Goal: Task Accomplishment & Management: Use online tool/utility

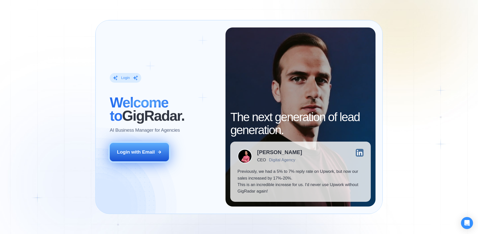
click at [139, 152] on div "Login with Email" at bounding box center [136, 152] width 38 height 7
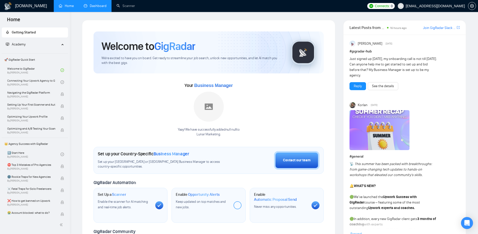
click at [95, 6] on link "Dashboard" at bounding box center [95, 6] width 23 height 4
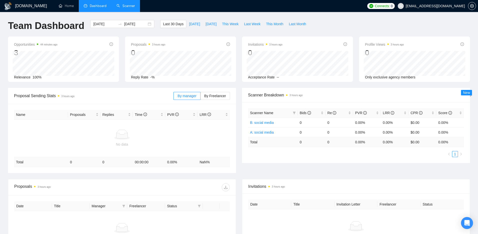
click at [128, 8] on link "Scanner" at bounding box center [126, 6] width 19 height 4
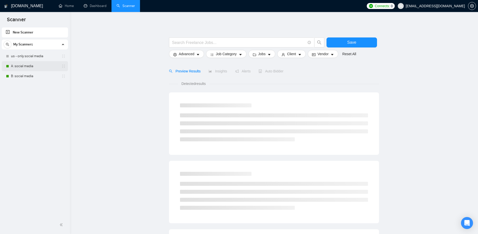
click at [34, 68] on link "A: social media" at bounding box center [35, 66] width 48 height 10
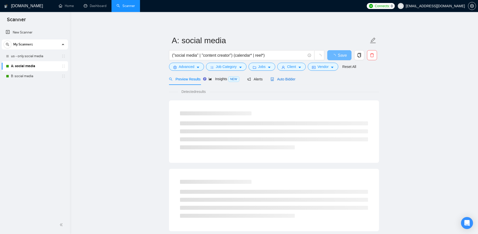
click at [289, 79] on span "Auto Bidder" at bounding box center [283, 79] width 25 height 4
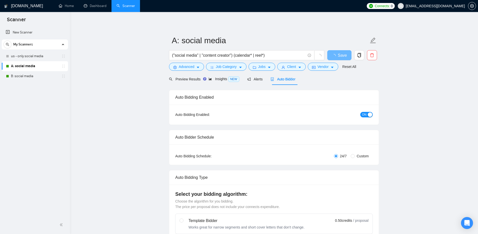
radio input "false"
radio input "true"
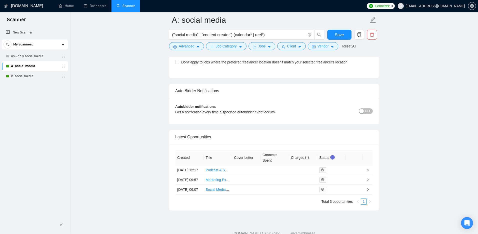
scroll to position [1247, 0]
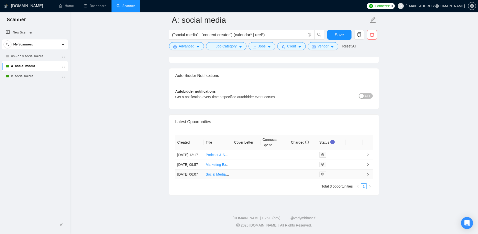
click at [367, 173] on icon "right" at bounding box center [368, 175] width 4 height 4
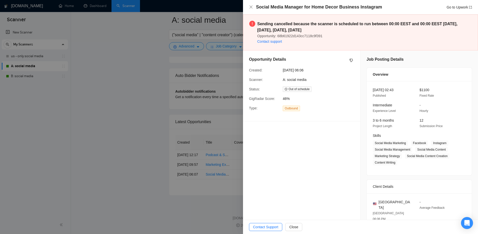
click at [88, 150] on div at bounding box center [239, 117] width 478 height 234
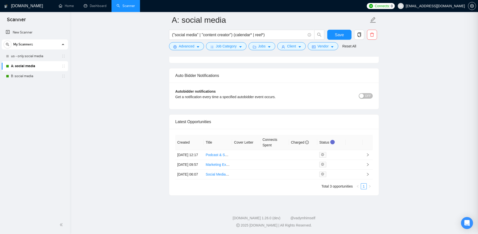
click at [35, 73] on div at bounding box center [239, 117] width 478 height 234
click at [30, 80] on link "B: social media" at bounding box center [35, 76] width 48 height 10
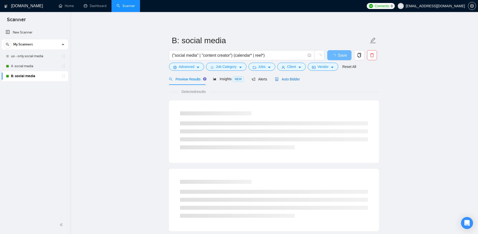
click at [291, 80] on span "Auto Bidder" at bounding box center [287, 79] width 25 height 4
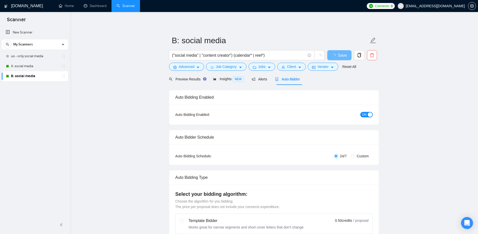
radio input "false"
radio input "true"
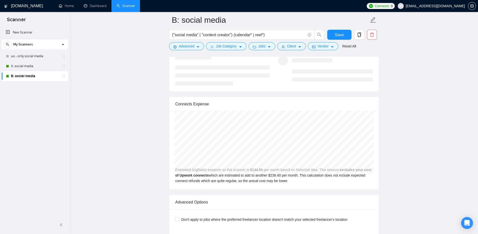
scroll to position [1247, 0]
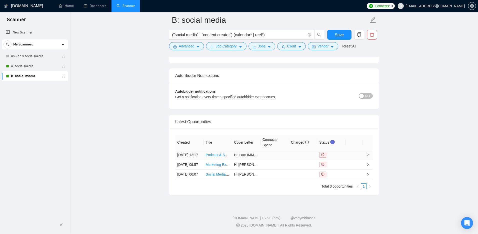
click at [365, 150] on td at bounding box center [368, 155] width 10 height 10
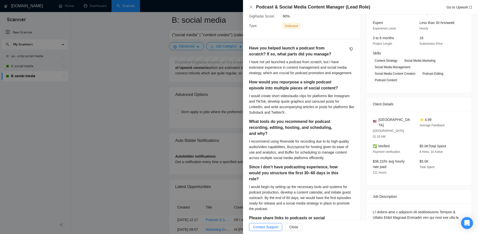
scroll to position [82, 0]
click at [145, 122] on div at bounding box center [239, 117] width 478 height 234
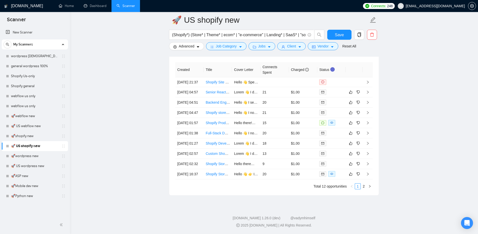
scroll to position [1288, 0]
click at [367, 176] on icon "right" at bounding box center [368, 174] width 2 height 3
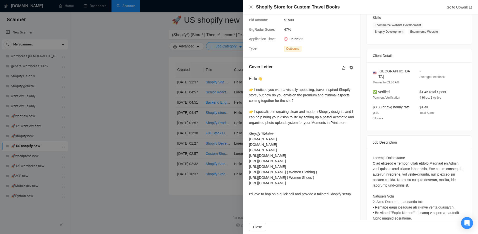
scroll to position [6, 0]
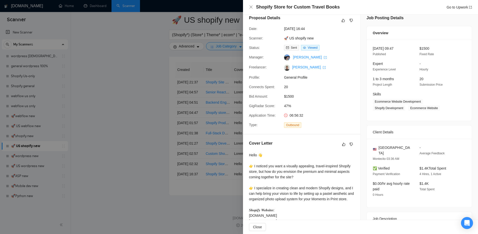
drag, startPoint x: 283, startPoint y: 27, endPoint x: 335, endPoint y: 28, distance: 51.0
click at [335, 28] on div "[DATE] 16:44" at bounding box center [308, 29] width 53 height 6
click at [375, 50] on span "[DATE] 09:47" at bounding box center [383, 49] width 21 height 4
drag, startPoint x: 372, startPoint y: 49, endPoint x: 410, endPoint y: 48, distance: 38.5
click at [410, 48] on div "15 Aug, 2025 09:47 Published" at bounding box center [392, 51] width 43 height 11
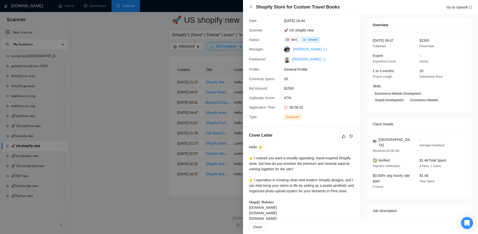
scroll to position [0, 0]
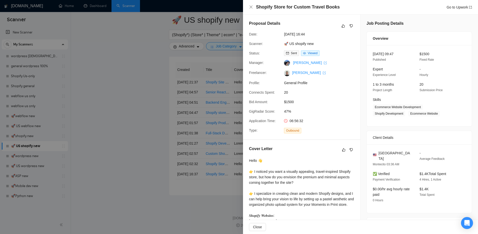
click at [153, 98] on div at bounding box center [239, 117] width 478 height 234
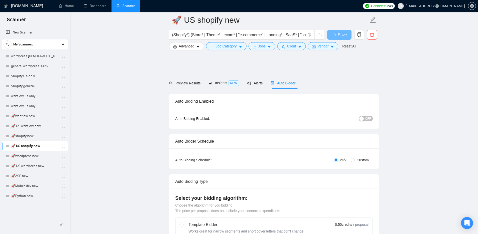
scroll to position [1252, 0]
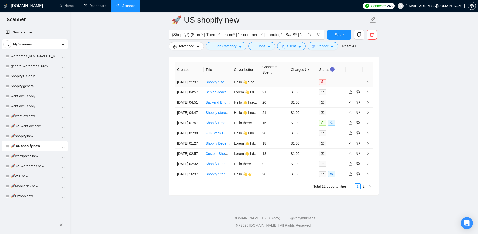
click at [369, 84] on icon "right" at bounding box center [368, 83] width 4 height 4
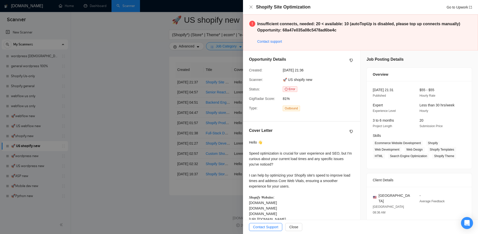
click at [169, 154] on div at bounding box center [239, 117] width 478 height 234
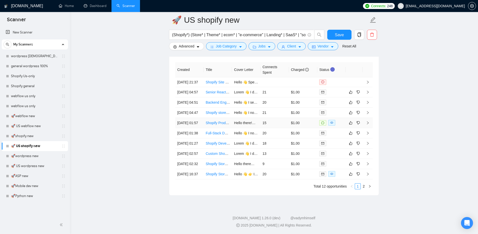
click at [367, 128] on td at bounding box center [368, 123] width 10 height 10
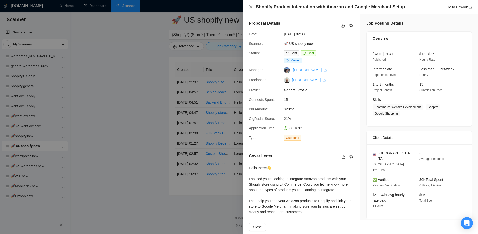
click at [151, 142] on div at bounding box center [239, 117] width 478 height 234
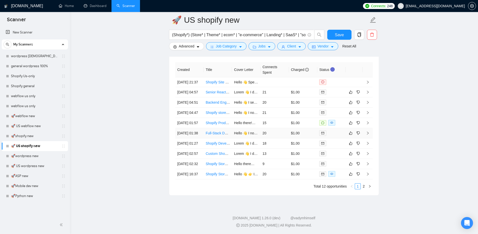
scroll to position [1302, 0]
click at [364, 185] on link "2" at bounding box center [364, 187] width 6 height 6
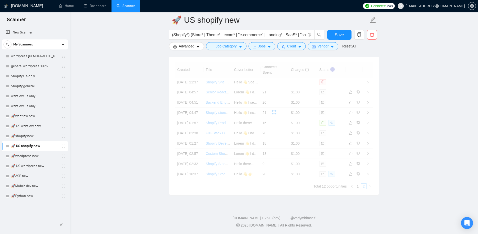
scroll to position [1180, 0]
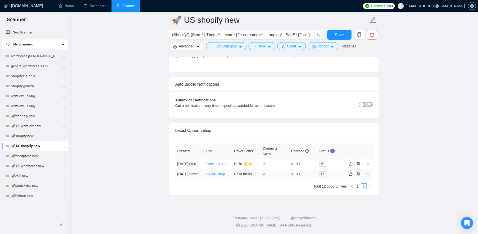
click at [367, 173] on icon "right" at bounding box center [368, 175] width 4 height 4
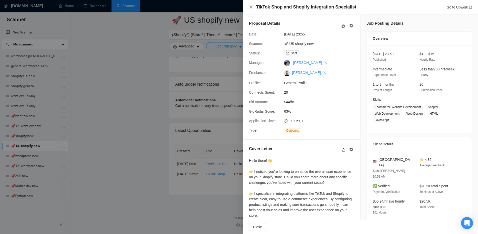
click at [199, 212] on div at bounding box center [239, 117] width 478 height 234
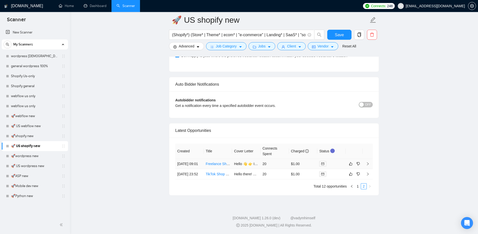
click at [368, 162] on icon "right" at bounding box center [368, 164] width 4 height 4
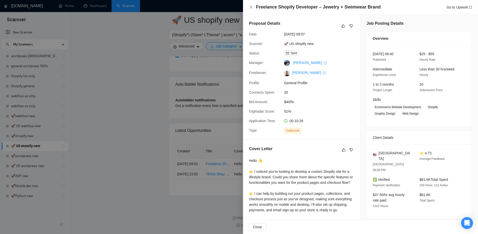
click at [225, 206] on div at bounding box center [239, 117] width 478 height 234
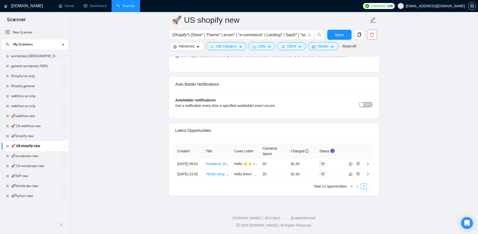
click at [359, 185] on link "1" at bounding box center [358, 187] width 6 height 6
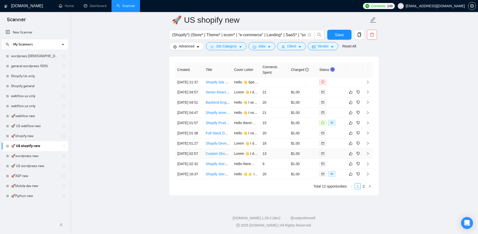
scroll to position [1302, 0]
click at [218, 172] on link "Shopify Store for Custom Travel Books" at bounding box center [236, 174] width 60 height 4
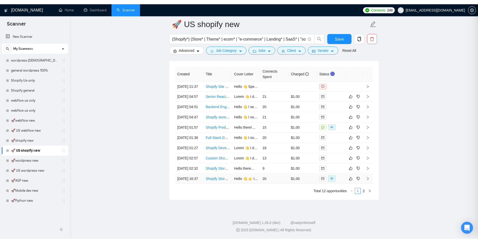
scroll to position [1293, 0]
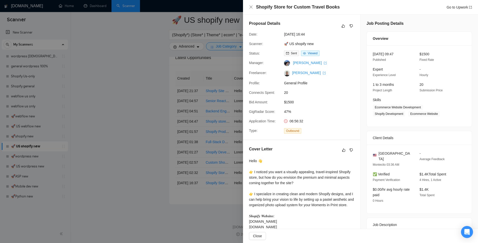
click at [143, 62] on div at bounding box center [239, 121] width 478 height 243
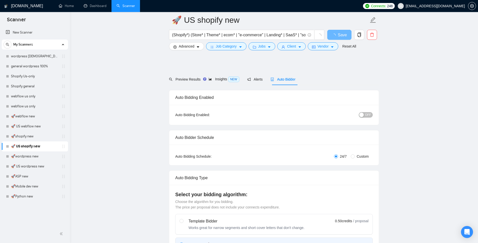
scroll to position [1106, 0]
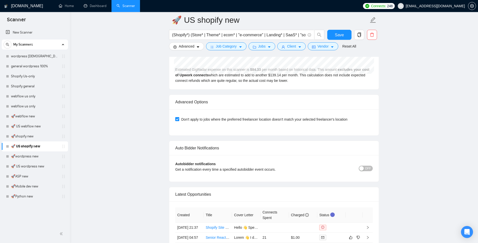
click at [439, 6] on span "[EMAIL_ADDRESS][DOMAIN_NAME]" at bounding box center [435, 6] width 59 height 0
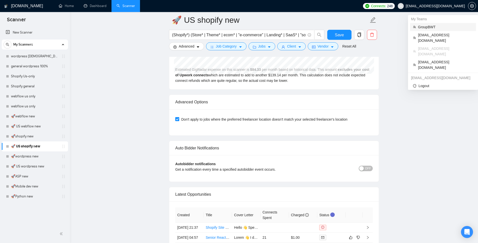
click at [435, 29] on span "GroupBWT" at bounding box center [445, 27] width 55 height 6
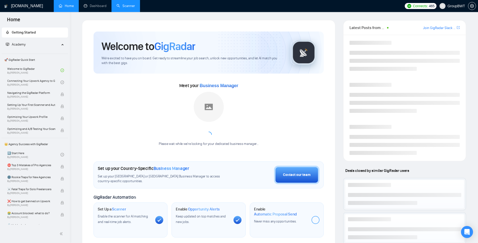
click at [126, 6] on link "Scanner" at bounding box center [126, 6] width 19 height 4
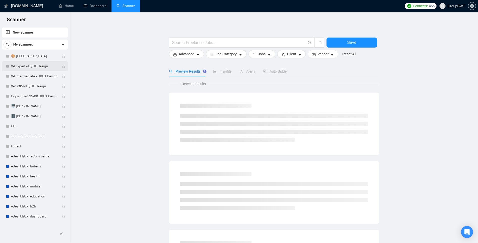
click at [42, 67] on link "V-1 Expert - UI/UX Design" at bounding box center [35, 66] width 48 height 10
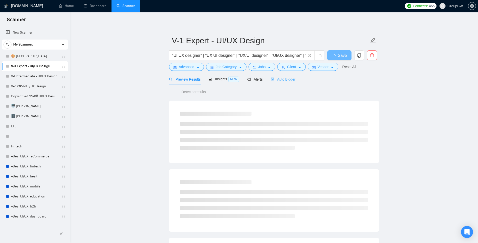
click at [282, 76] on div "Auto Bidder" at bounding box center [283, 79] width 25 height 12
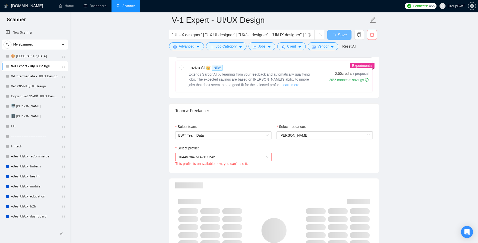
scroll to position [209, 0]
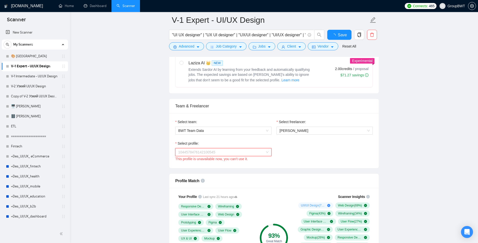
click at [259, 152] on span "1044578476142100545" at bounding box center [223, 152] width 90 height 8
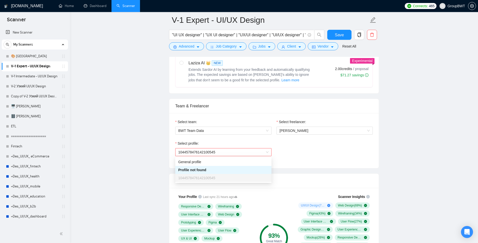
click at [286, 159] on div "Select profile: 1044578476142100545 This profile is unavailable now, you can't …" at bounding box center [274, 152] width 203 height 22
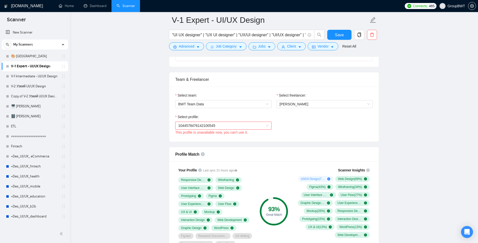
scroll to position [236, 0]
drag, startPoint x: 205, startPoint y: 118, endPoint x: 173, endPoint y: 118, distance: 31.8
click at [173, 118] on div "Select profile: 1044578476142100545 This profile is unavailable now, you can't …" at bounding box center [223, 125] width 101 height 22
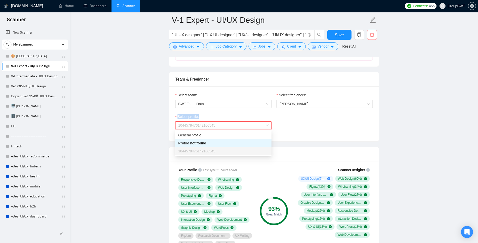
drag, startPoint x: 219, startPoint y: 126, endPoint x: 174, endPoint y: 122, distance: 45.7
click at [174, 122] on div "Select profile: 1044578476142100545 This profile is unavailable now, you can't …" at bounding box center [223, 125] width 101 height 22
click at [306, 103] on span "[PERSON_NAME]" at bounding box center [294, 104] width 29 height 4
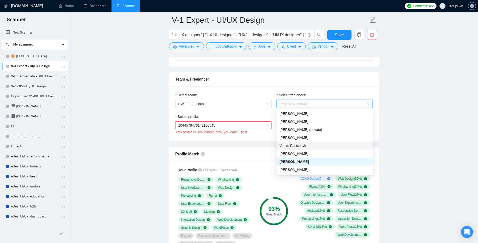
click at [313, 146] on div "Vadim Pasichnyk" at bounding box center [325, 146] width 90 height 6
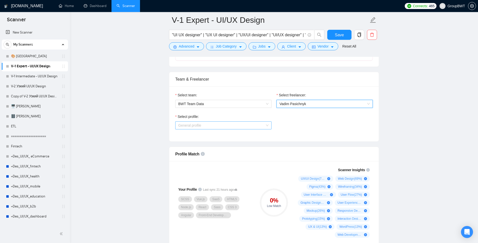
click at [262, 124] on span "General profile" at bounding box center [223, 126] width 90 height 8
click at [306, 103] on span "Vadim Pasichnyk" at bounding box center [293, 104] width 27 height 4
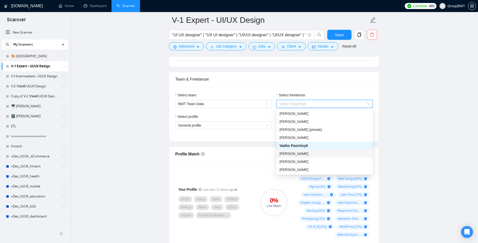
click at [308, 154] on div "Vlad Ilyin" at bounding box center [325, 154] width 90 height 6
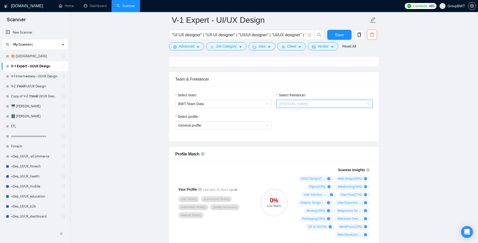
click at [311, 105] on span "Vlad Ilyin" at bounding box center [325, 104] width 90 height 8
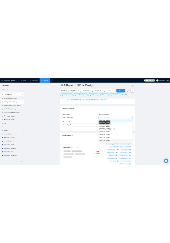
scroll to position [231, 0]
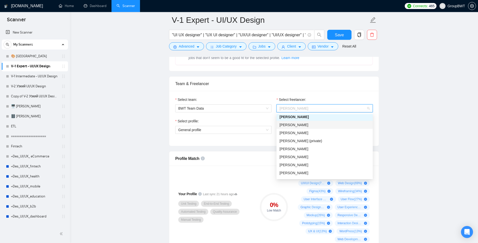
click at [301, 124] on span "[PERSON_NAME]" at bounding box center [294, 125] width 29 height 4
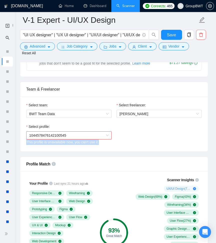
drag, startPoint x: 24, startPoint y: 142, endPoint x: 106, endPoint y: 143, distance: 81.6
click at [106, 143] on div "Select profile: 1044578476142100545 This profile is unavailable now, you can't …" at bounding box center [69, 135] width 91 height 22
copy div "This profile is unavailable now, you can't use it."
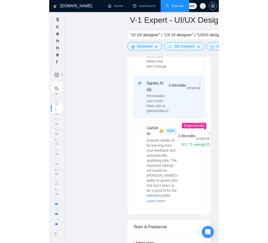
scroll to position [229, 0]
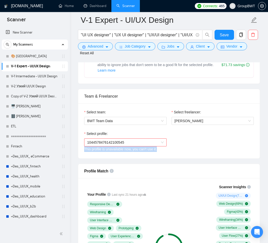
drag, startPoint x: 161, startPoint y: 155, endPoint x: 82, endPoint y: 152, distance: 79.1
click at [82, 152] on div "Select profile: 1044578476142100545 This profile is unavailable now, you can't …" at bounding box center [126, 142] width 88 height 22
click at [155, 146] on span "1044578476142100545" at bounding box center [125, 143] width 77 height 8
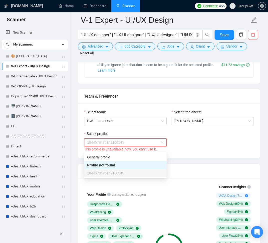
click at [149, 162] on div "Profile not found" at bounding box center [125, 165] width 83 height 8
